Goal: Information Seeking & Learning: Learn about a topic

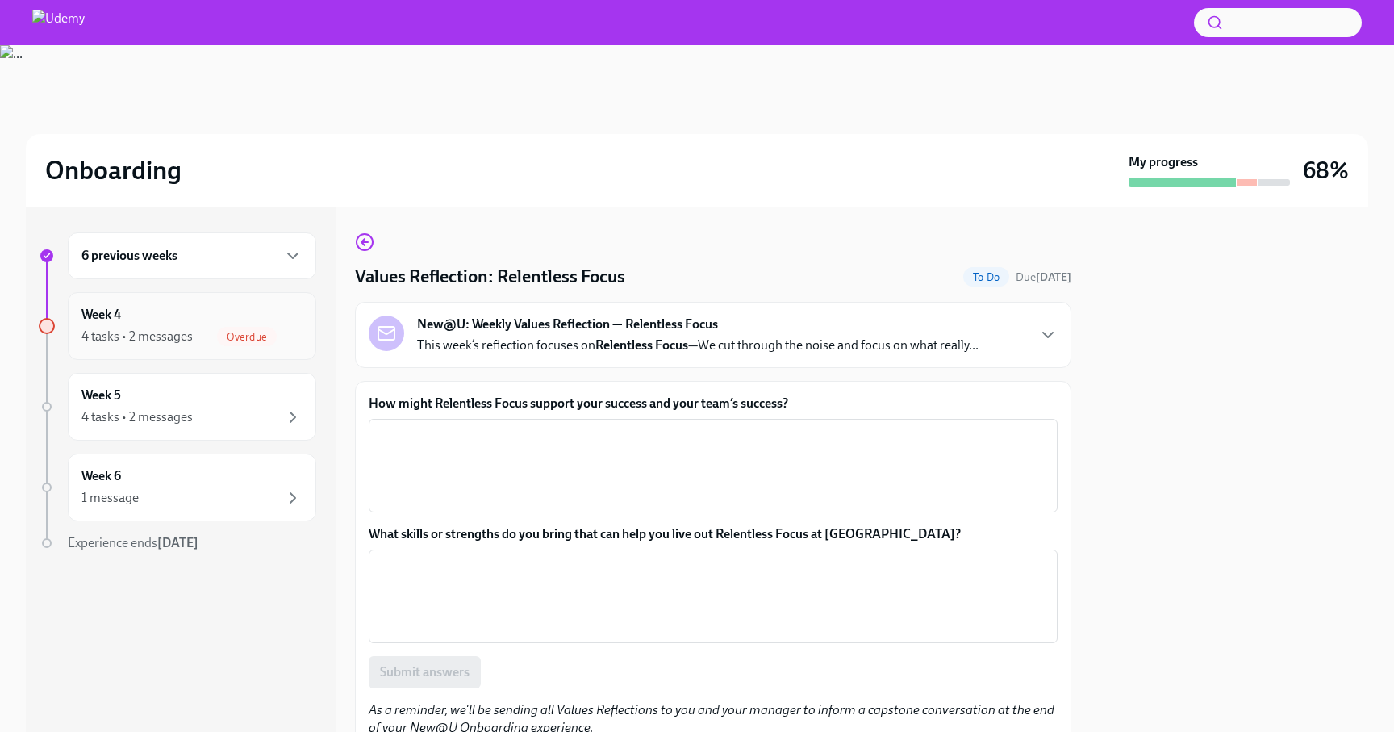
click at [228, 325] on div "Week 4 4 tasks • 2 messages Overdue" at bounding box center [191, 326] width 221 height 40
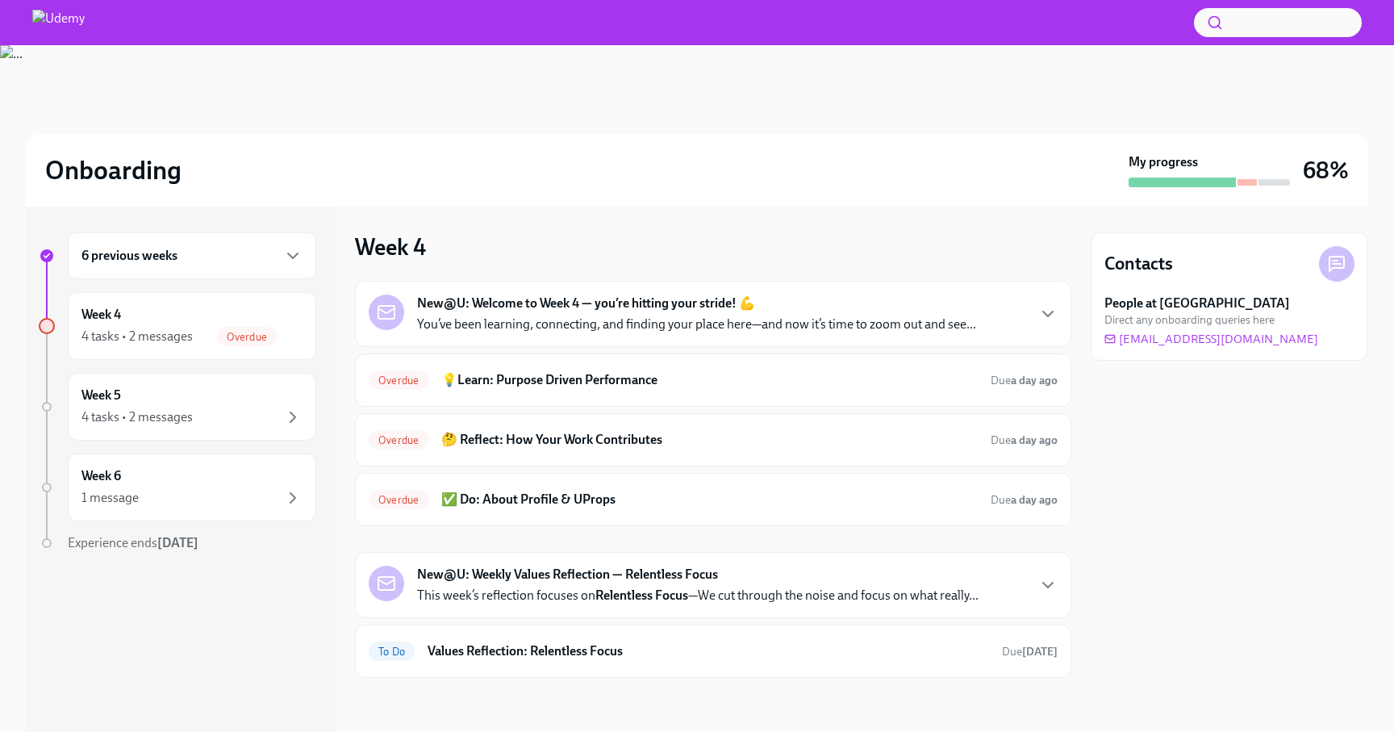
click at [604, 305] on strong "New@U: Welcome to Week 4 — you’re hitting your stride! 💪" at bounding box center [586, 303] width 338 height 18
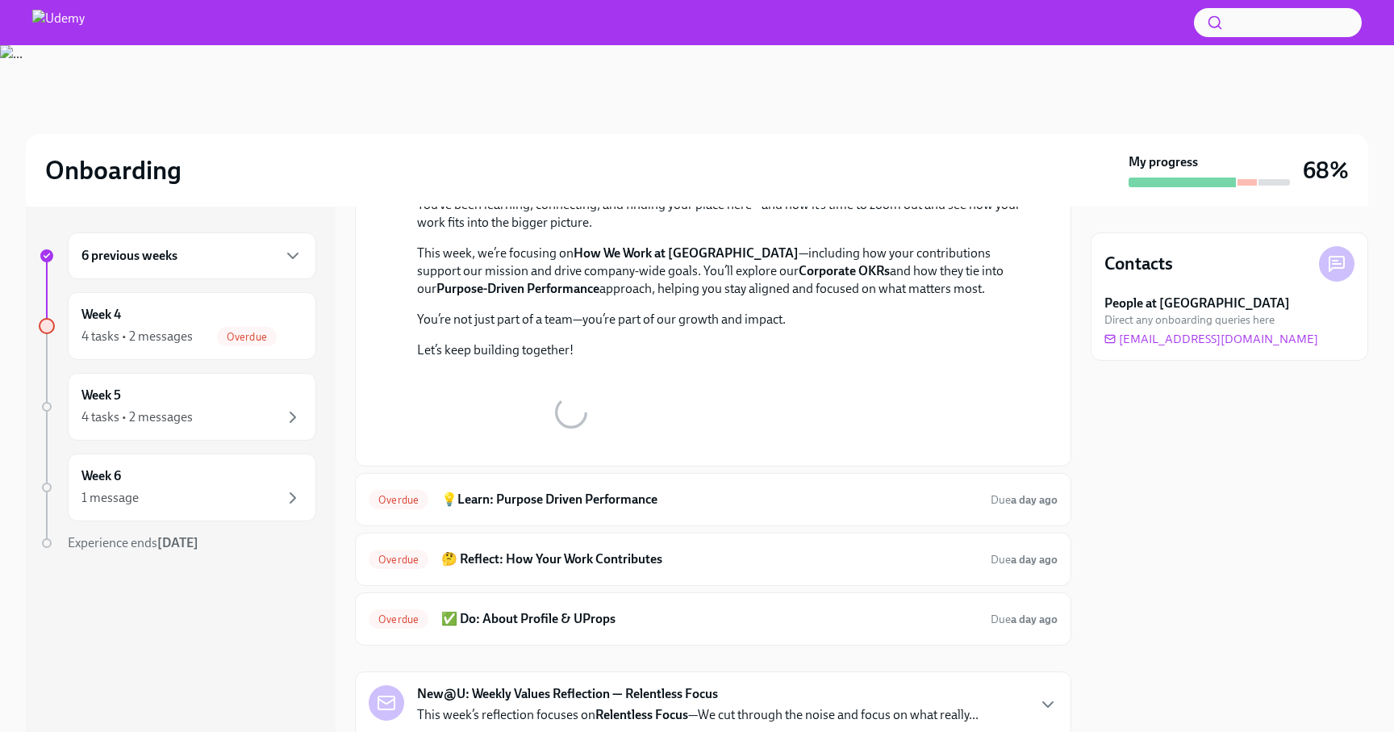
scroll to position [286, 0]
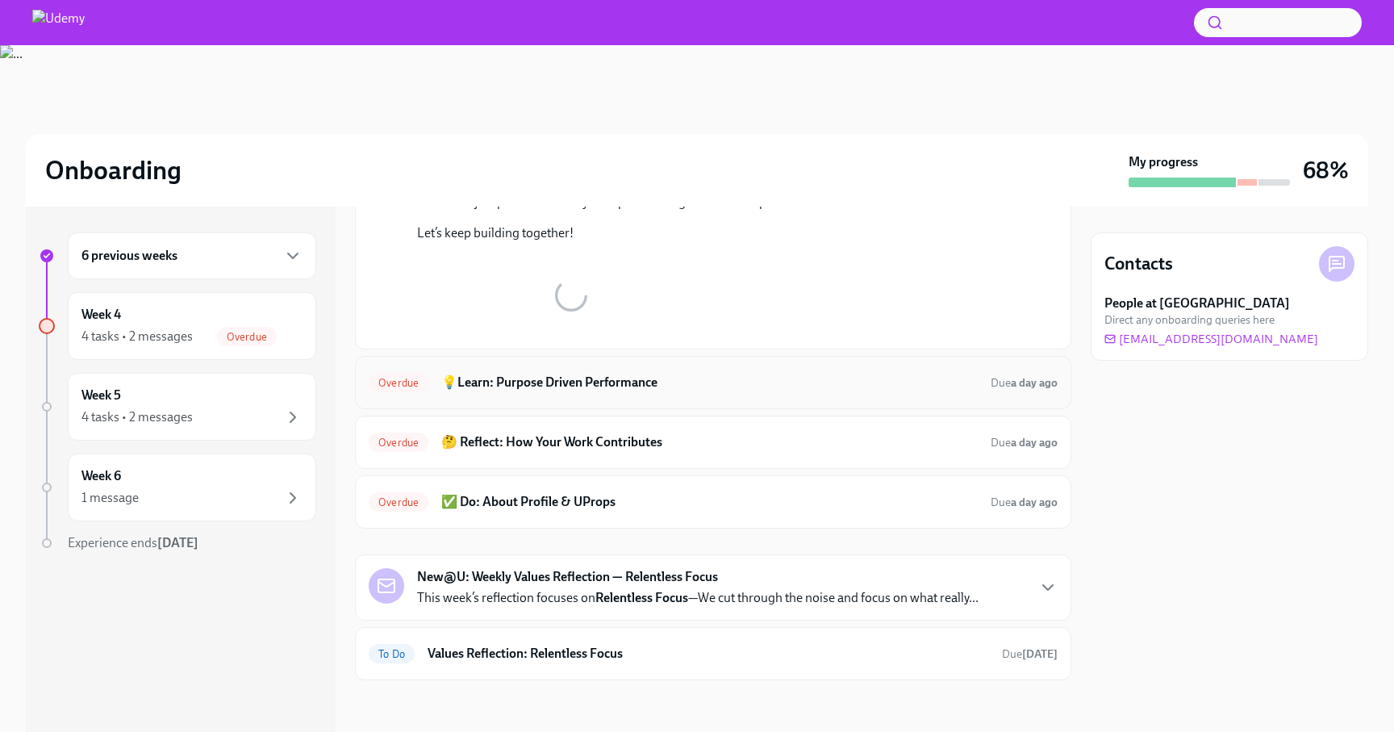
click at [562, 403] on div "Overdue 💡Learn: Purpose Driven Performance Due a day ago" at bounding box center [713, 382] width 716 height 53
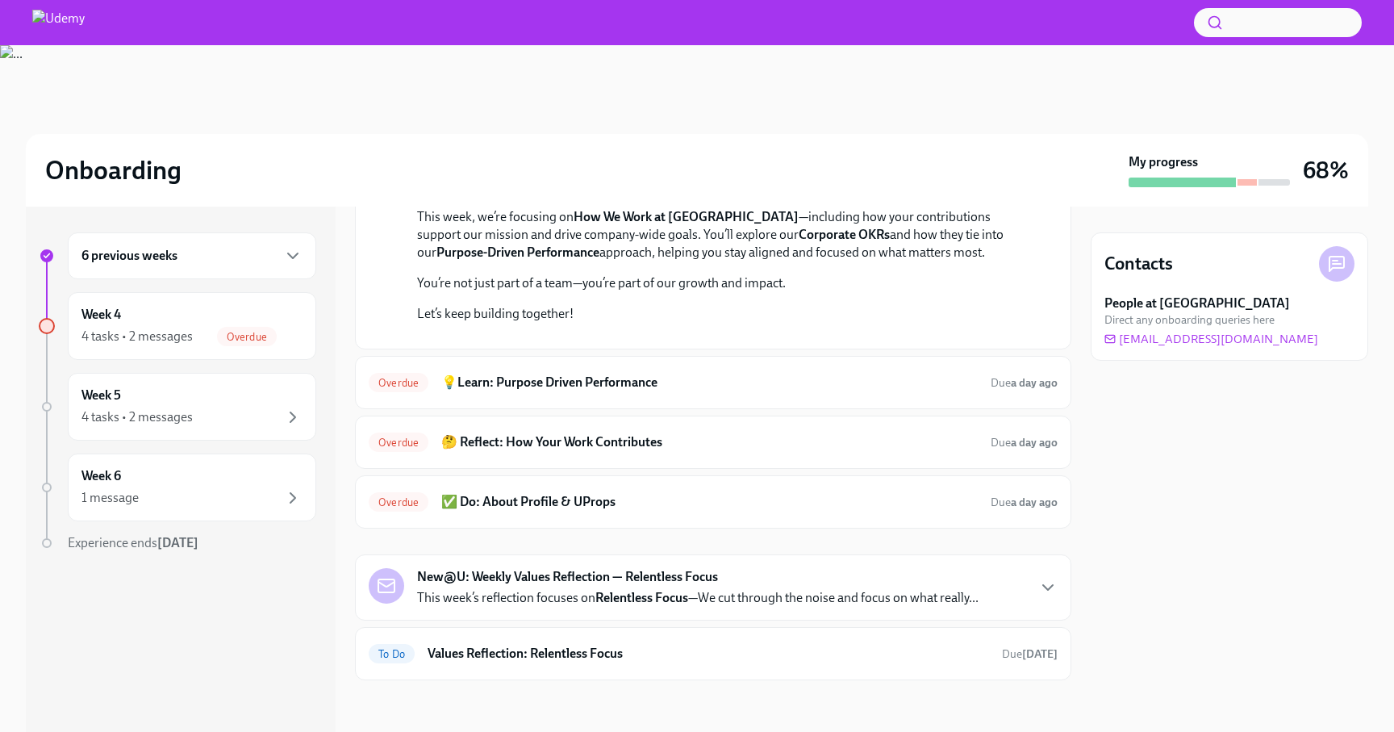
click at [760, 336] on div at bounding box center [724, 336] width 615 height 0
click at [612, 391] on h6 "💡Learn: Purpose Driven Performance" at bounding box center [709, 383] width 537 height 18
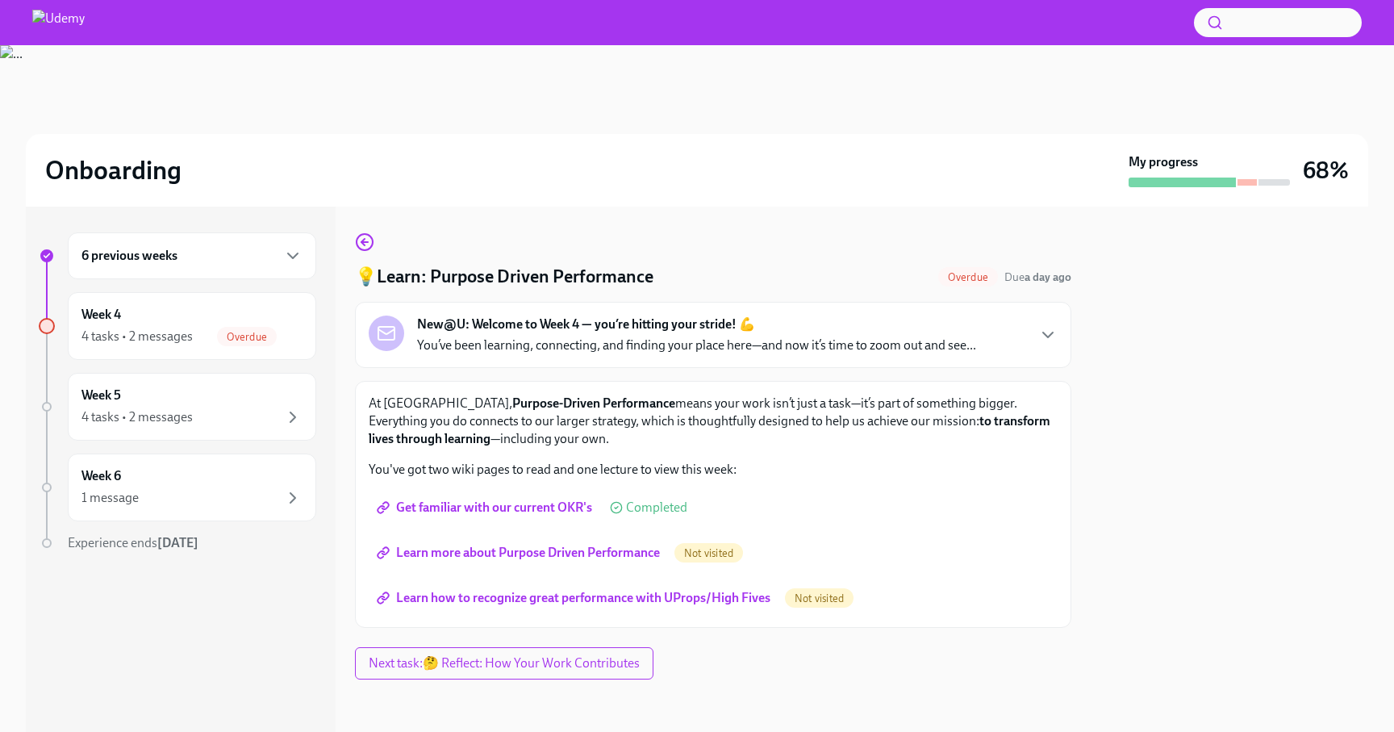
click at [561, 500] on span "Get familiar with our current OKR's" at bounding box center [486, 507] width 212 height 16
click at [628, 557] on span "Learn more about Purpose Driven Performance" at bounding box center [520, 553] width 280 height 16
click at [596, 602] on span "Learn how to recognize great performance with UProps/High Fives" at bounding box center [575, 598] width 390 height 16
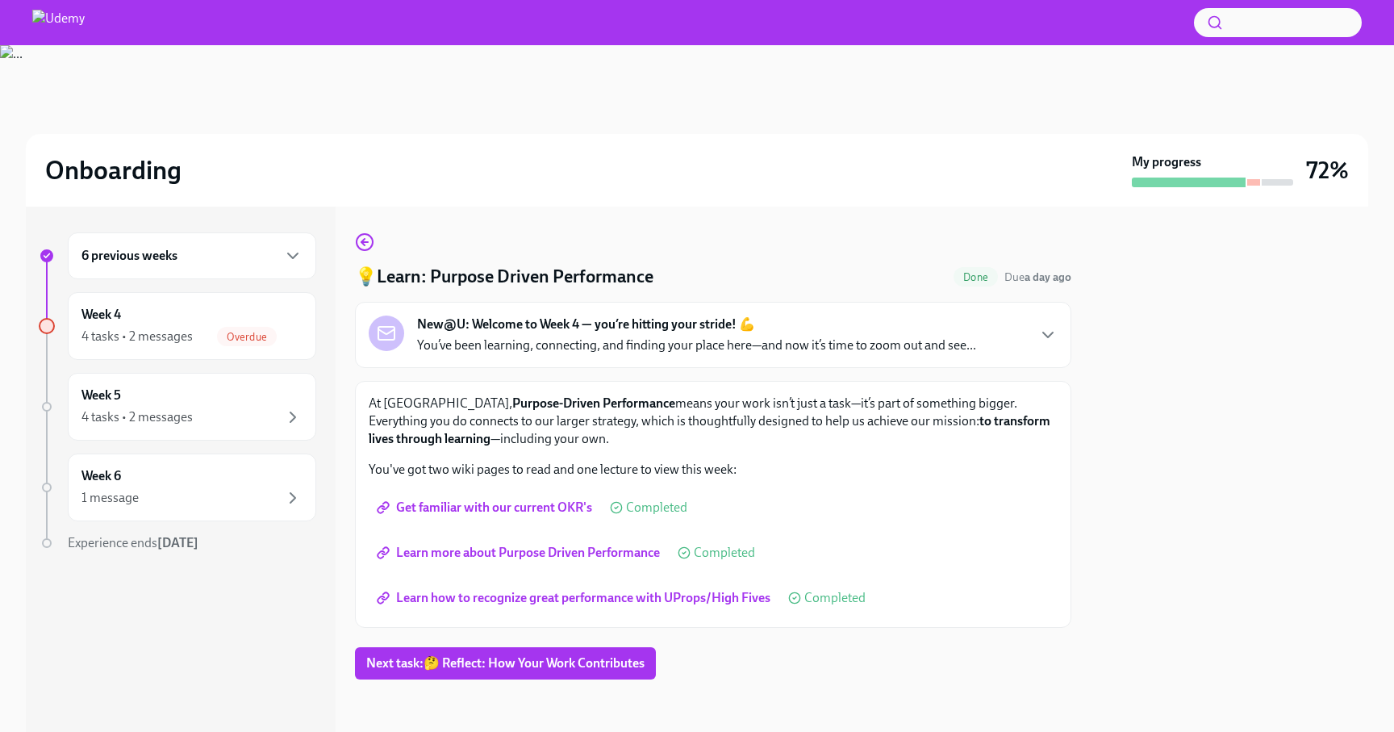
click at [685, 601] on span "Learn how to recognize great performance with UProps/High Fives" at bounding box center [575, 598] width 390 height 16
